Goal: Task Accomplishment & Management: Use online tool/utility

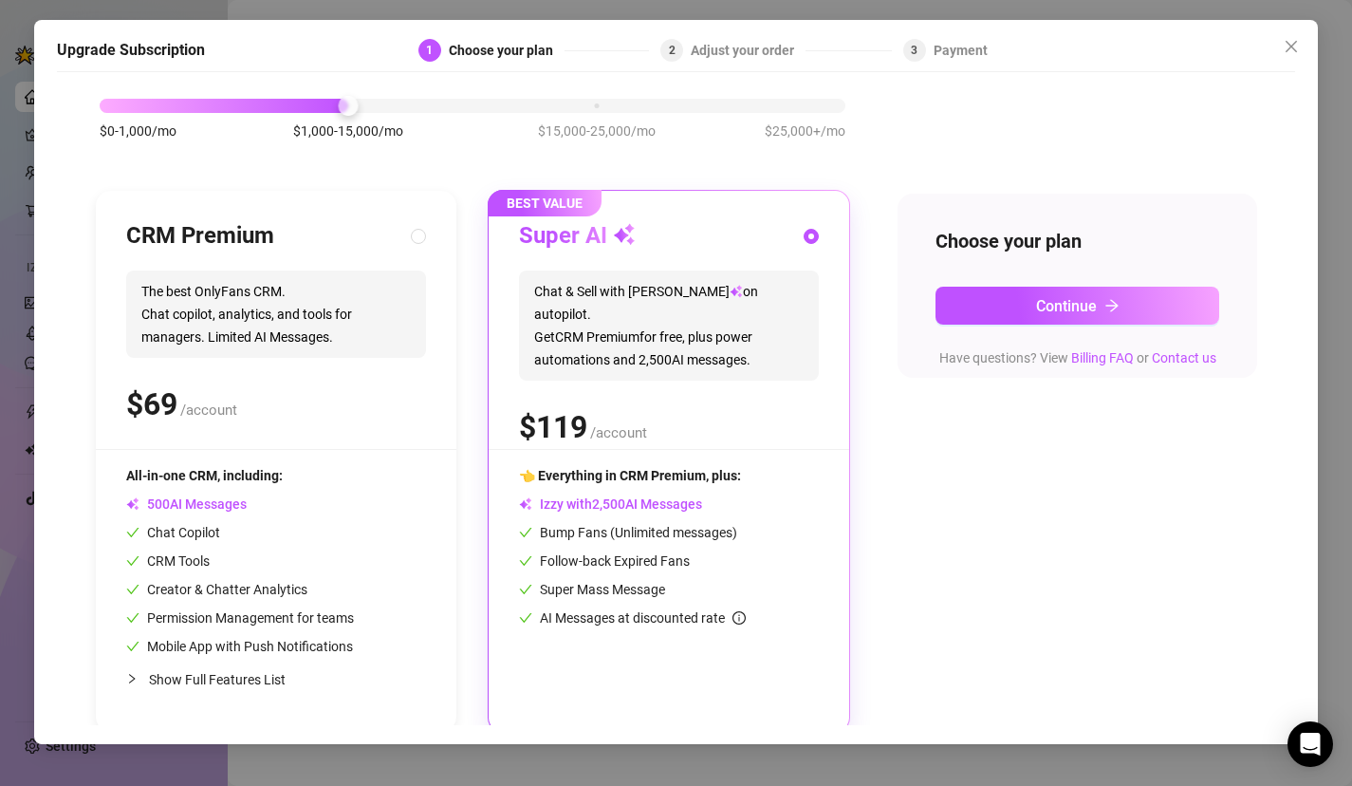
scroll to position [98, 0]
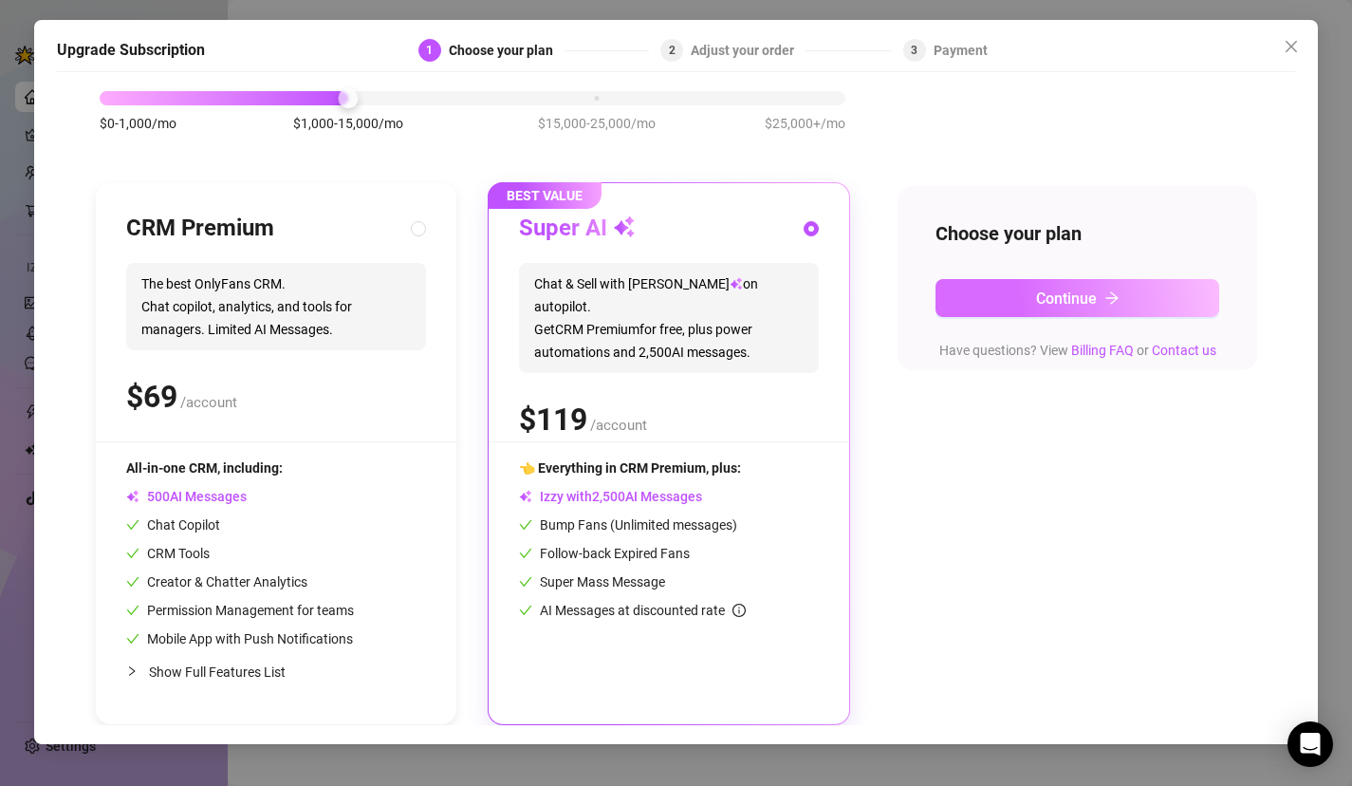
click at [1072, 310] on button "Continue" at bounding box center [1078, 298] width 285 height 38
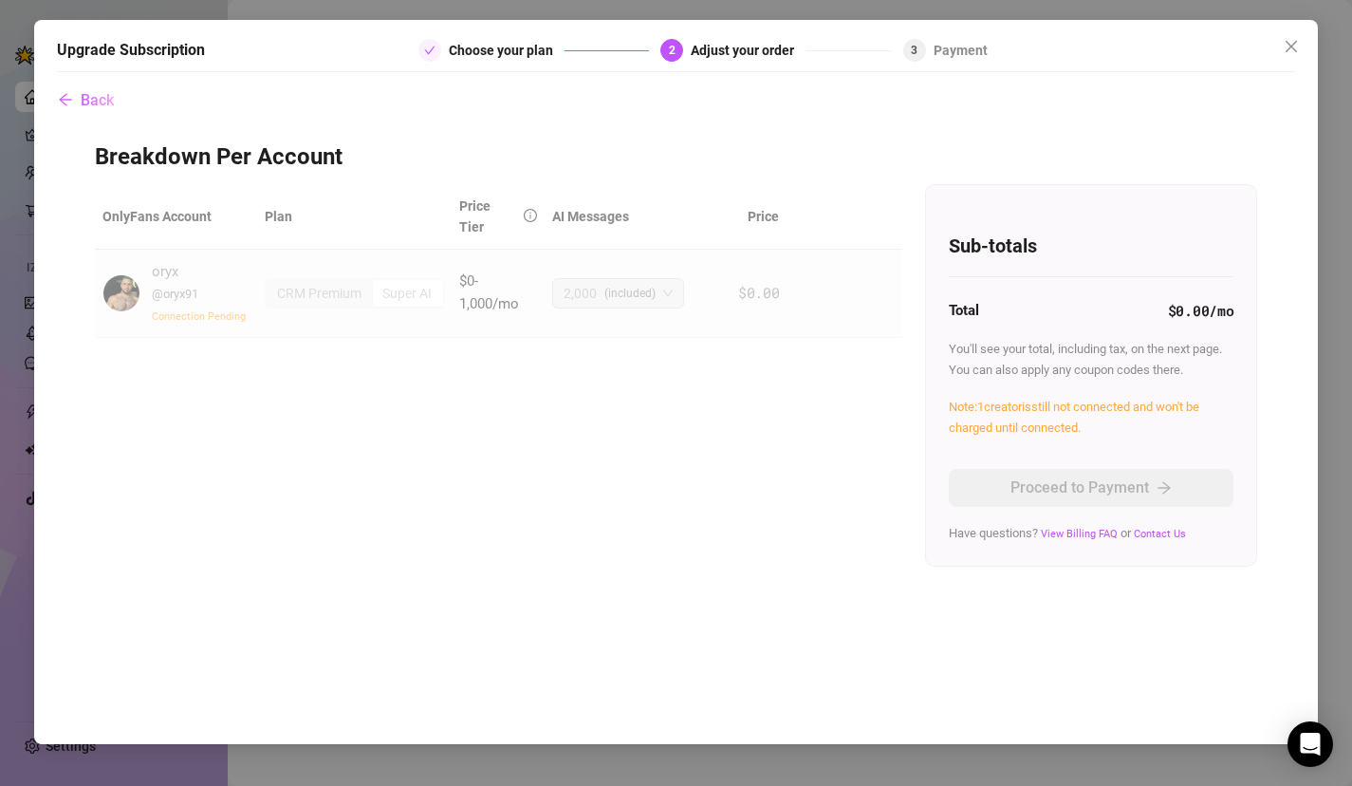
scroll to position [0, 0]
click at [623, 401] on div "OnlyFans Account Plan Price Tier AI Messages Price oryx @ oryx91 Connection Pen…" at bounding box center [677, 375] width 1164 height 382
click at [394, 296] on div "Super AI" at bounding box center [407, 293] width 70 height 27
click at [1288, 43] on icon "close" at bounding box center [1291, 46] width 11 height 11
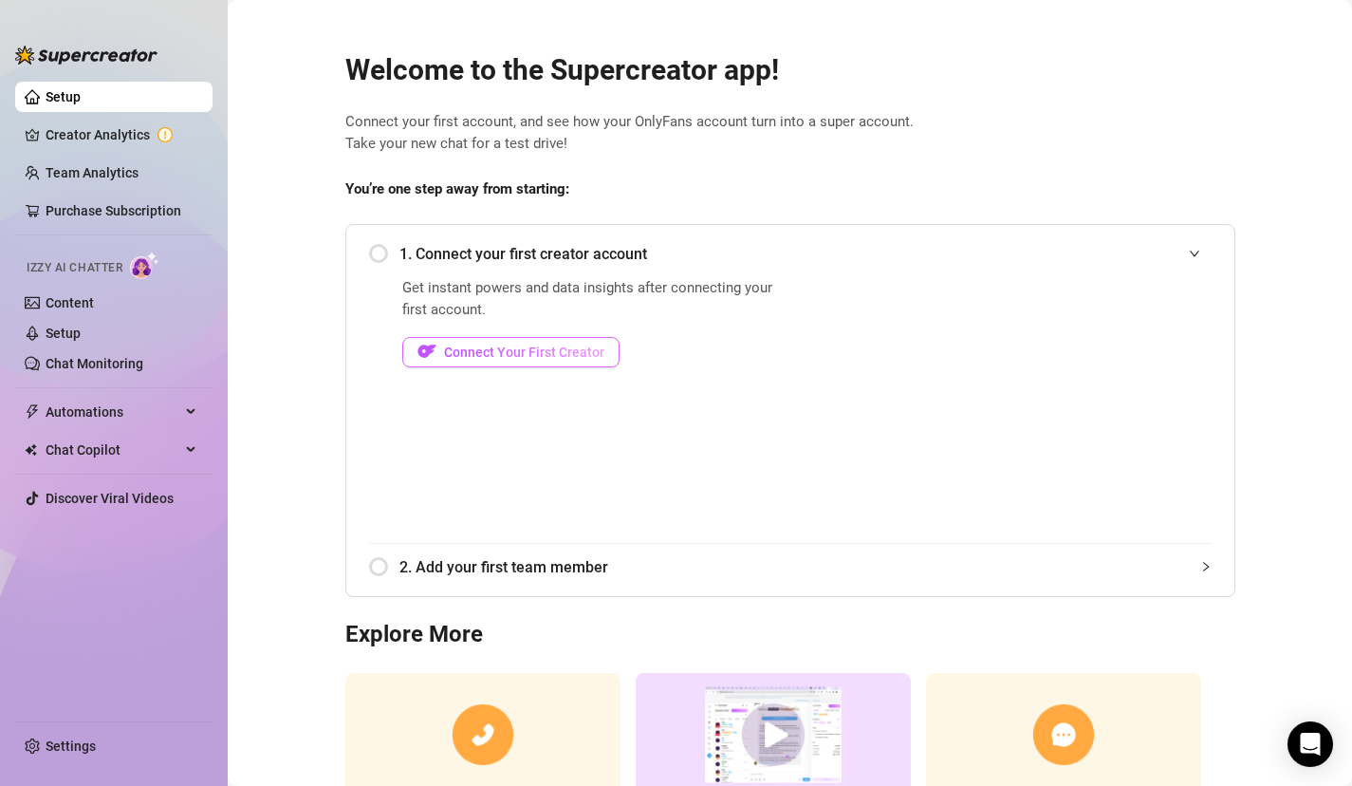
click at [584, 359] on span "Connect Your First Creator" at bounding box center [524, 352] width 160 height 15
click at [567, 355] on span "Connect Your First Creator" at bounding box center [524, 352] width 160 height 15
click at [570, 345] on span "Connect Your First Creator" at bounding box center [524, 352] width 160 height 15
click at [499, 352] on span "Connect Your First Creator" at bounding box center [524, 352] width 160 height 15
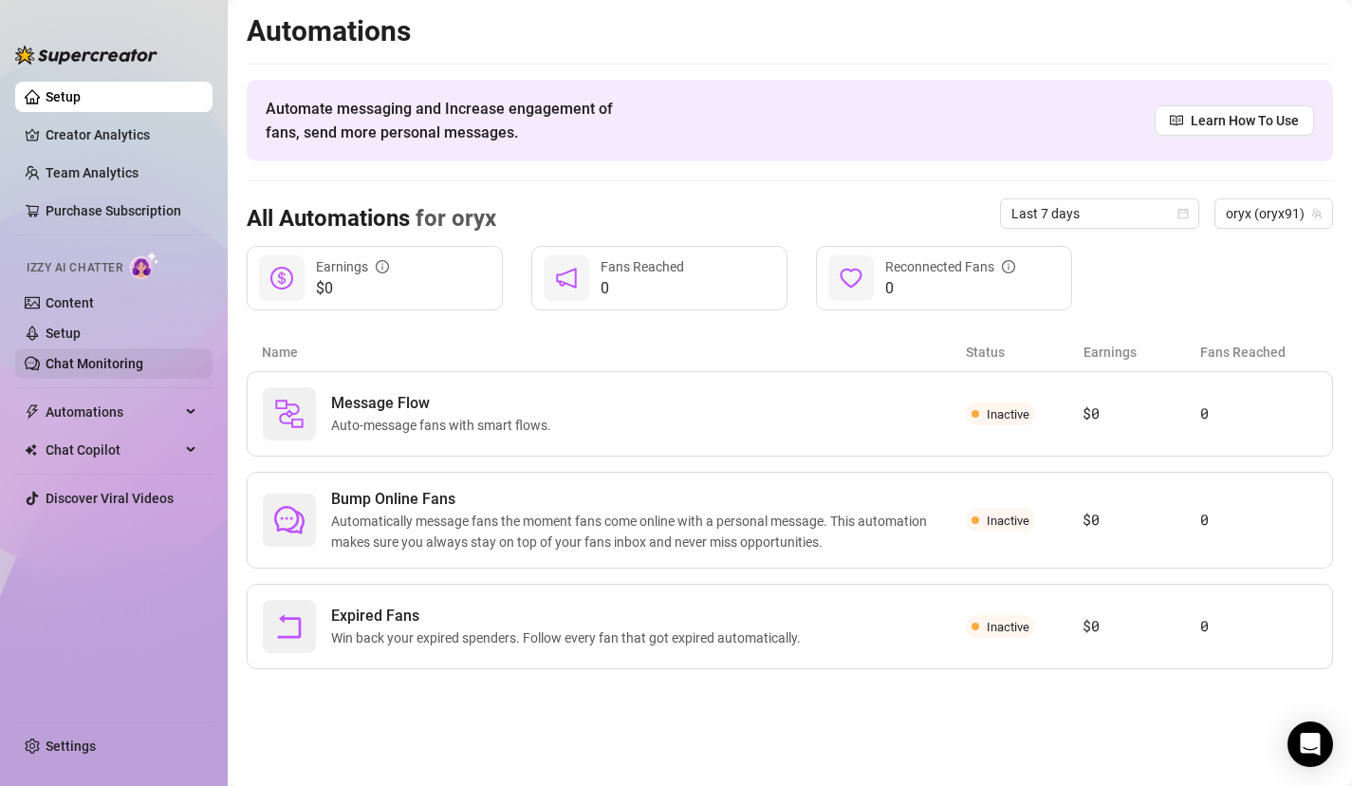
click at [103, 361] on link "Chat Monitoring" at bounding box center [95, 363] width 98 height 15
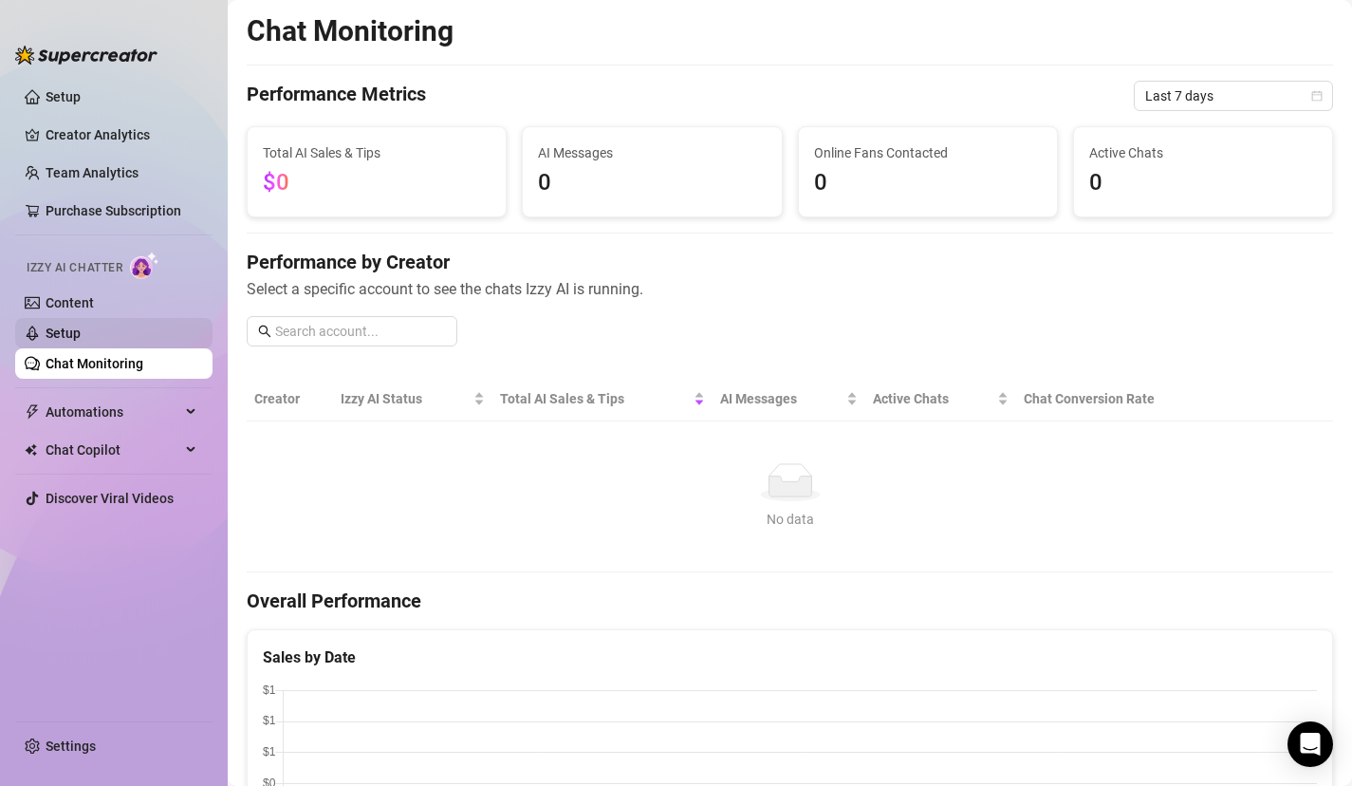
click at [81, 341] on link "Setup" at bounding box center [63, 333] width 35 height 15
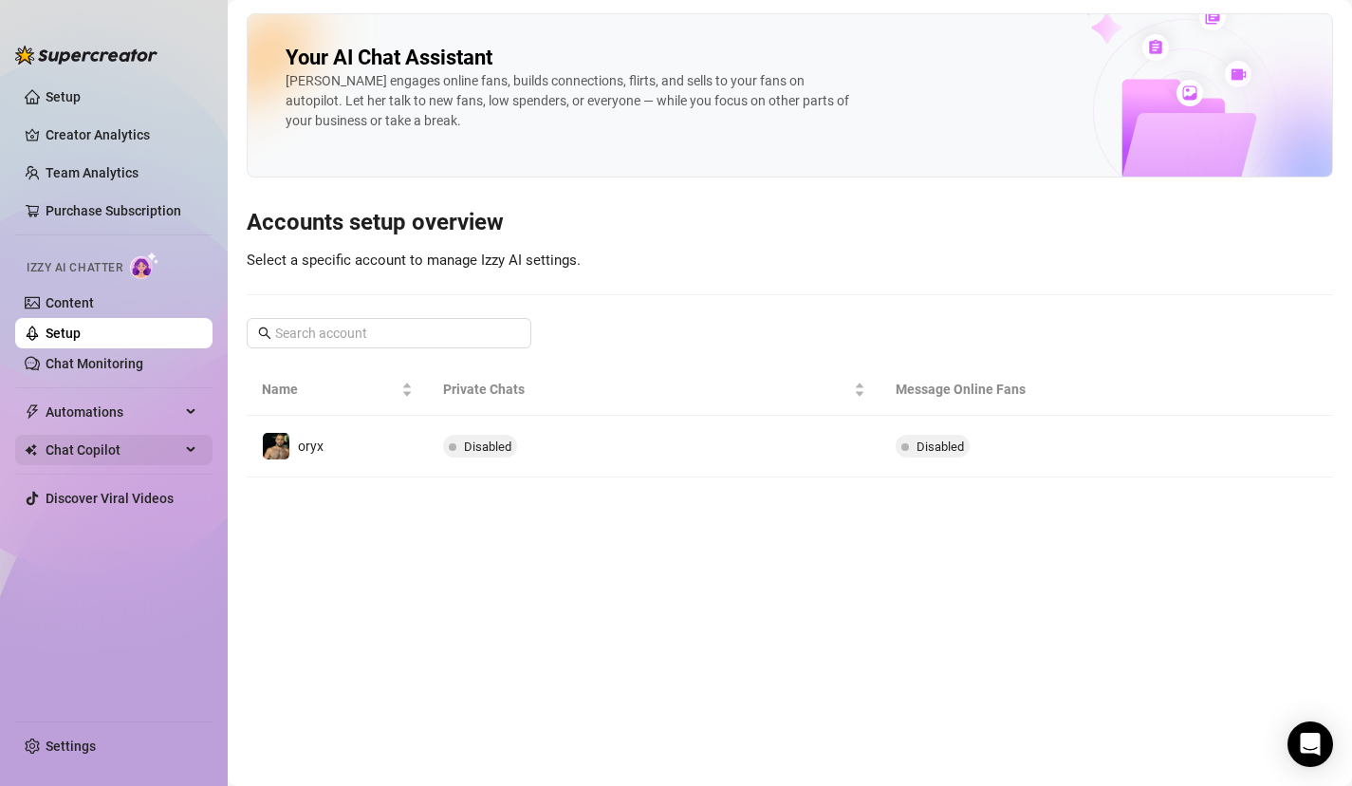
click at [121, 445] on span "Chat Copilot" at bounding box center [113, 450] width 135 height 30
